Goal: Task Accomplishment & Management: Complete application form

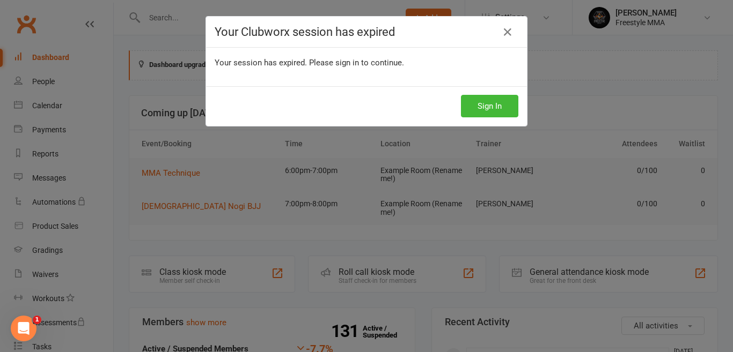
click at [499, 93] on div "Sign In" at bounding box center [366, 106] width 321 height 40
click at [493, 101] on button "Sign In" at bounding box center [489, 106] width 57 height 23
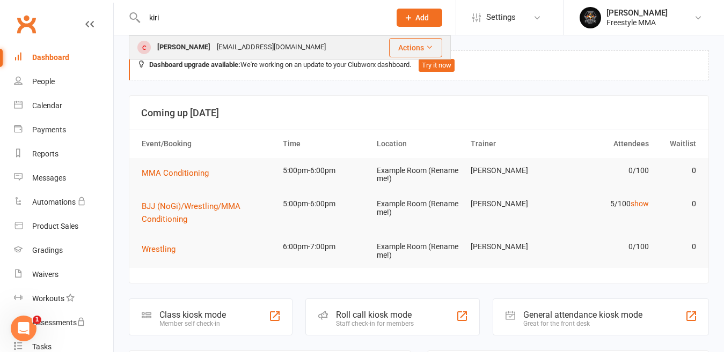
type input "kiri"
click at [213, 44] on div "leekirikau3@gmail.com" at bounding box center [270, 48] width 115 height 16
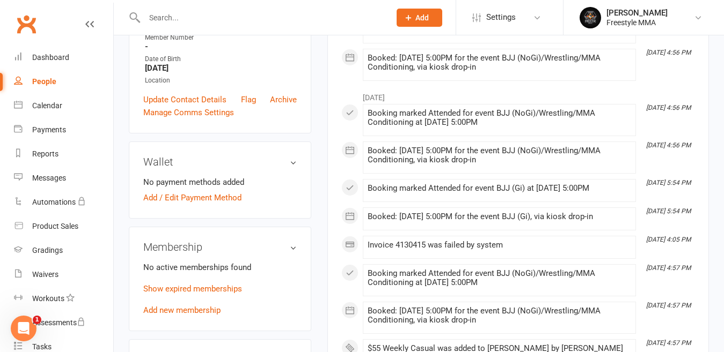
scroll to position [268, 0]
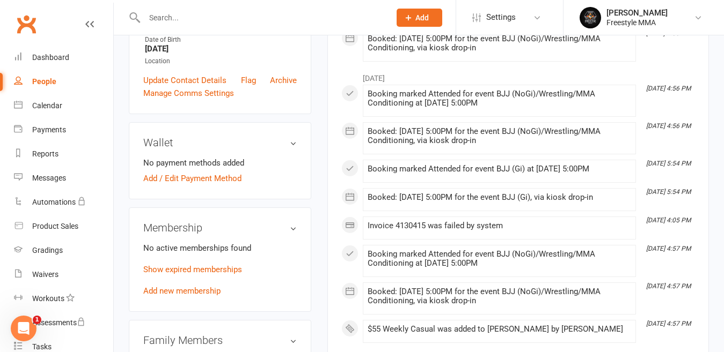
click at [195, 296] on link "Add new membership" at bounding box center [181, 291] width 77 height 10
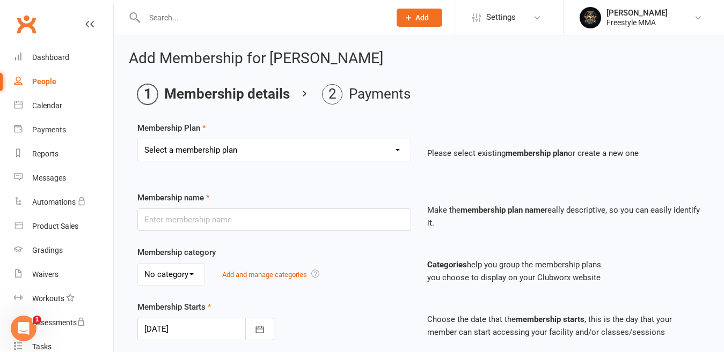
click at [222, 153] on select "Select a membership plan Create new Membership Plan $49 Unlimited $55 Weekly Ca…" at bounding box center [274, 149] width 272 height 21
select select "2"
click at [138, 139] on select "Select a membership plan Create new Membership Plan $49 Unlimited $55 Weekly Ca…" at bounding box center [274, 149] width 272 height 21
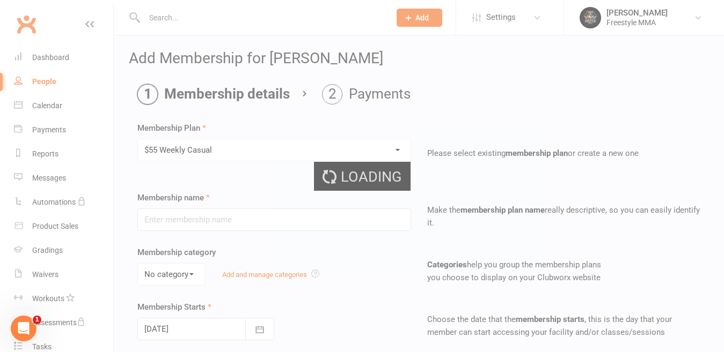
type input "$55 Weekly Casual"
type input "7"
select select "0"
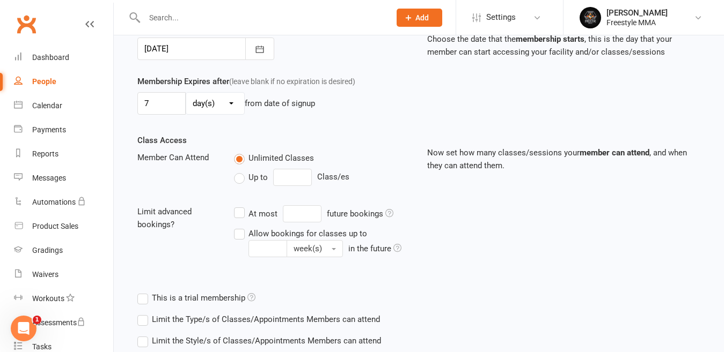
scroll to position [322, 0]
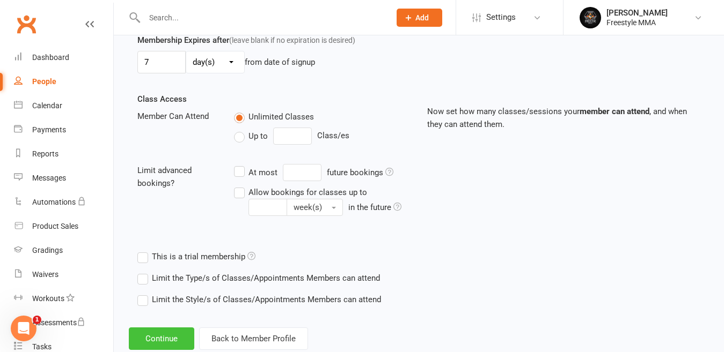
click at [165, 341] on button "Continue" at bounding box center [161, 339] width 65 height 23
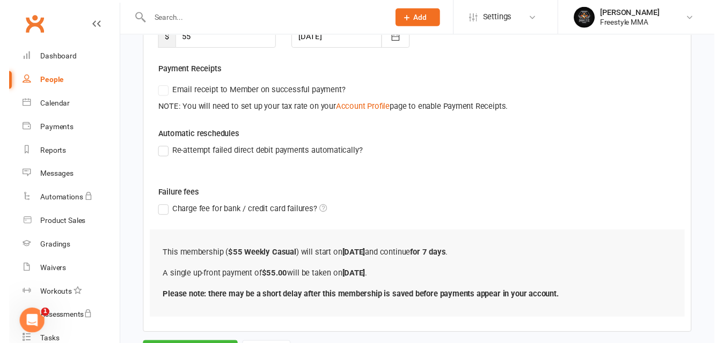
scroll to position [232, 0]
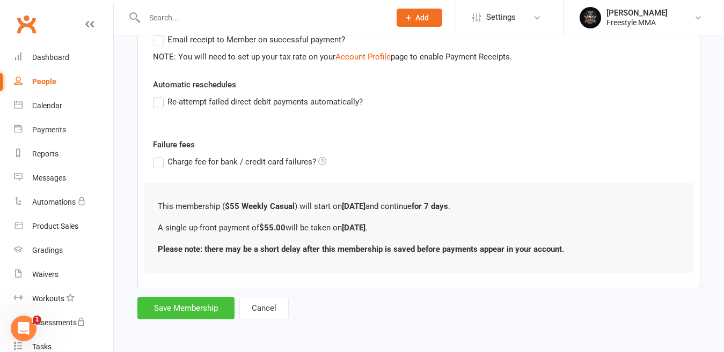
click at [198, 307] on button "Save Membership" at bounding box center [185, 308] width 97 height 23
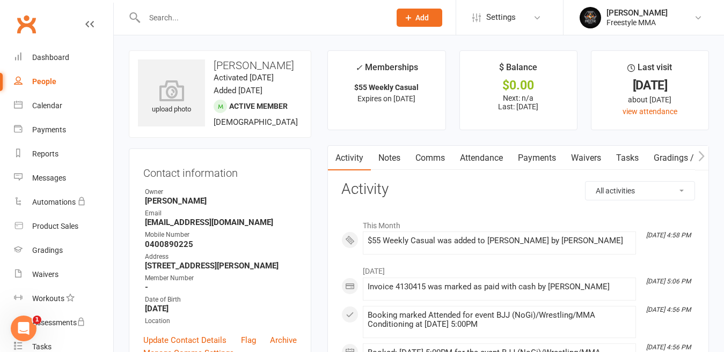
click at [197, 11] on input "text" at bounding box center [261, 17] width 241 height 15
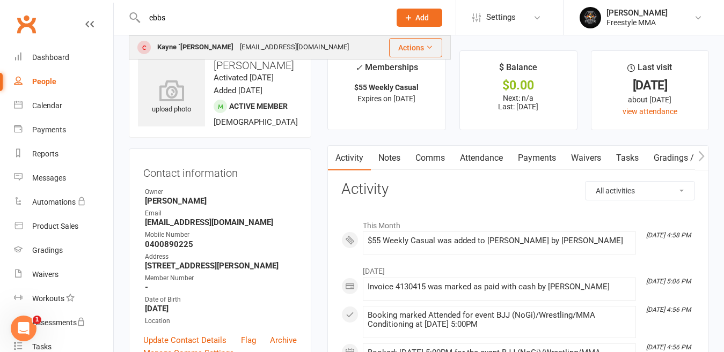
type input "ebbs"
click at [237, 46] on div "ebbskayne@gmail.com" at bounding box center [294, 48] width 115 height 16
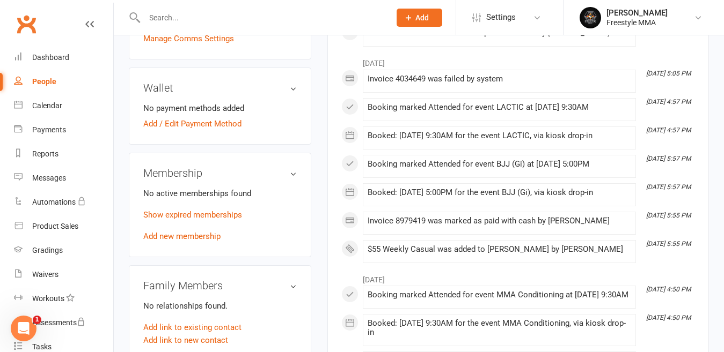
scroll to position [375, 0]
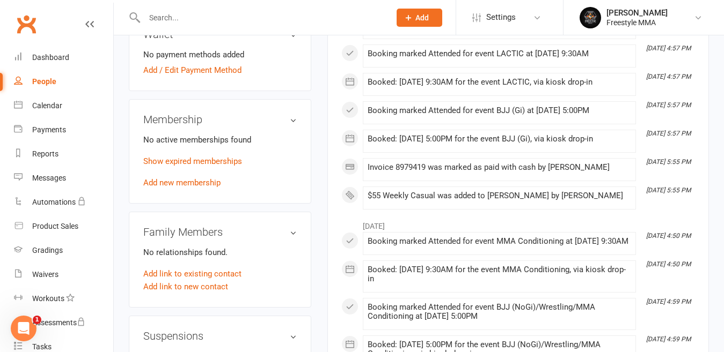
click at [190, 179] on div "No active memberships found Show expired memberships Add new membership" at bounding box center [219, 162] width 153 height 56
click at [192, 178] on link "Add new membership" at bounding box center [181, 183] width 77 height 10
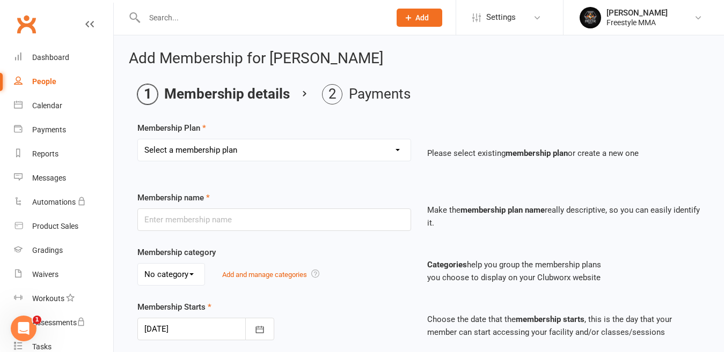
click at [218, 144] on select "Select a membership plan Create new Membership Plan $49 Unlimited $55 Weekly Ca…" at bounding box center [274, 149] width 272 height 21
select select "2"
click at [138, 139] on select "Select a membership plan Create new Membership Plan $49 Unlimited $55 Weekly Ca…" at bounding box center [274, 149] width 272 height 21
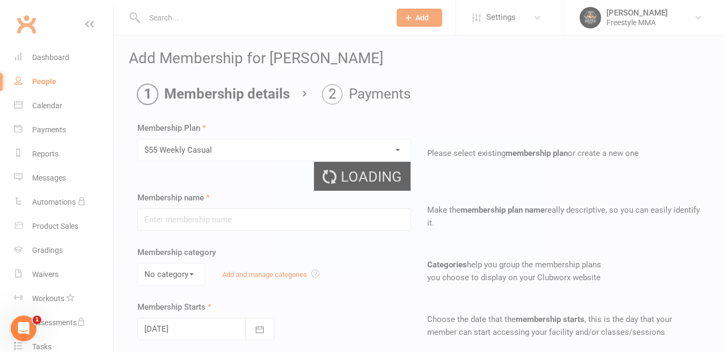
type input "$55 Weekly Casual"
type input "7"
select select "0"
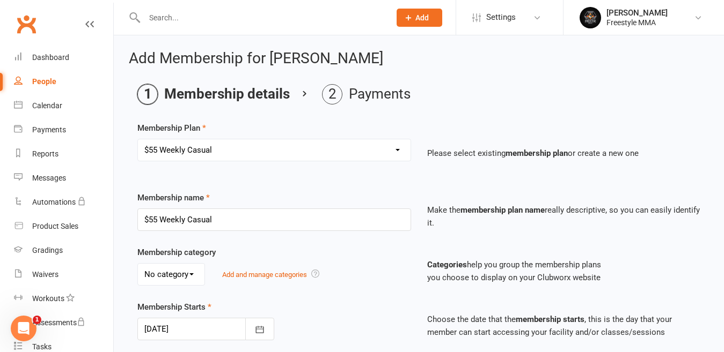
click at [220, 112] on main "Membership details Payments Membership Plan Select a membership plan Create new…" at bounding box center [419, 358] width 580 height 548
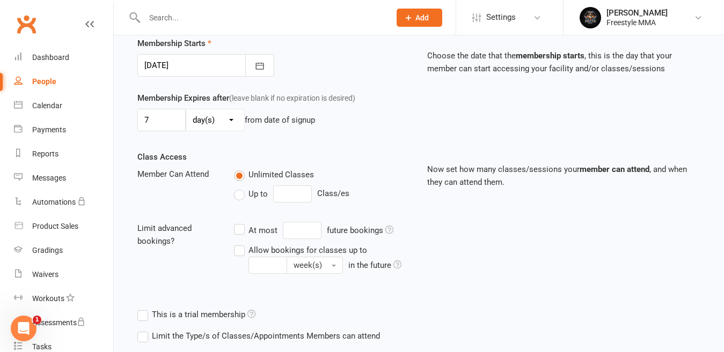
scroll to position [322, 0]
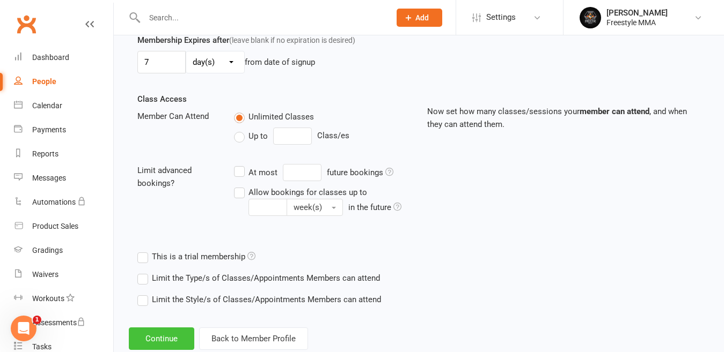
click at [165, 333] on button "Continue" at bounding box center [161, 339] width 65 height 23
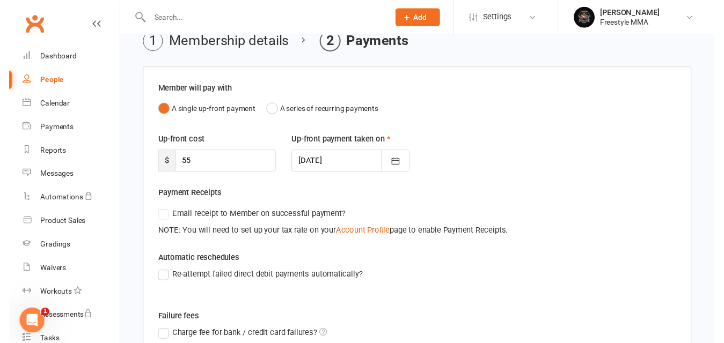
scroll to position [232, 0]
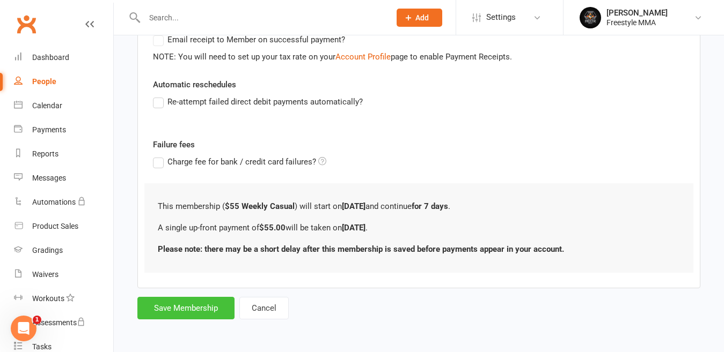
click at [198, 307] on button "Save Membership" at bounding box center [185, 308] width 97 height 23
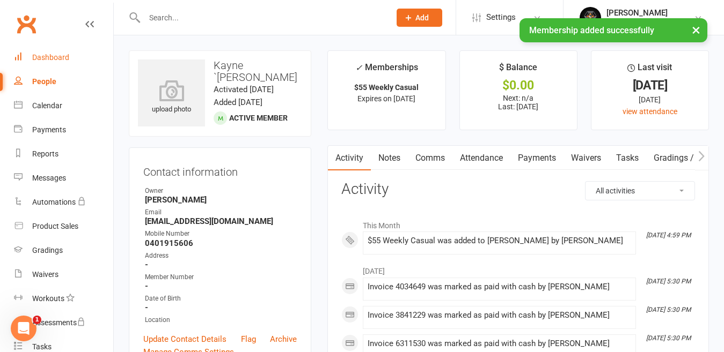
click at [49, 56] on div "Dashboard" at bounding box center [50, 57] width 37 height 9
